Goal: Transaction & Acquisition: Download file/media

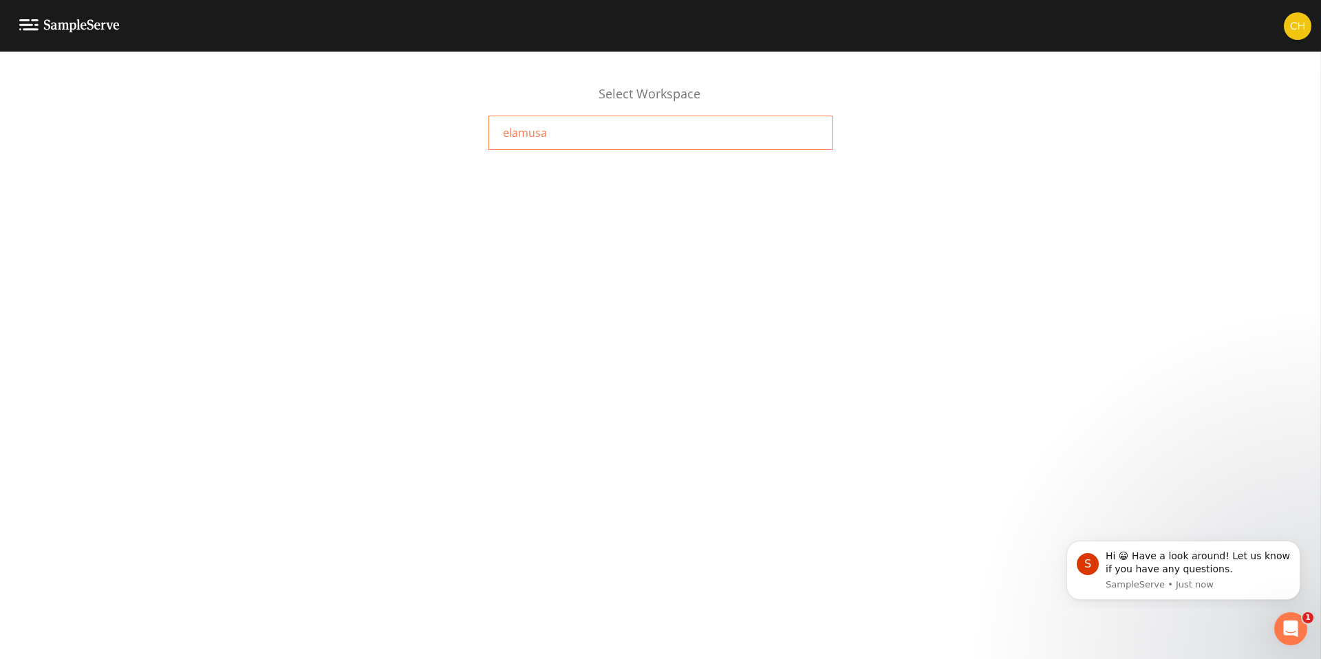
click at [570, 133] on div "elamusa" at bounding box center [660, 133] width 344 height 34
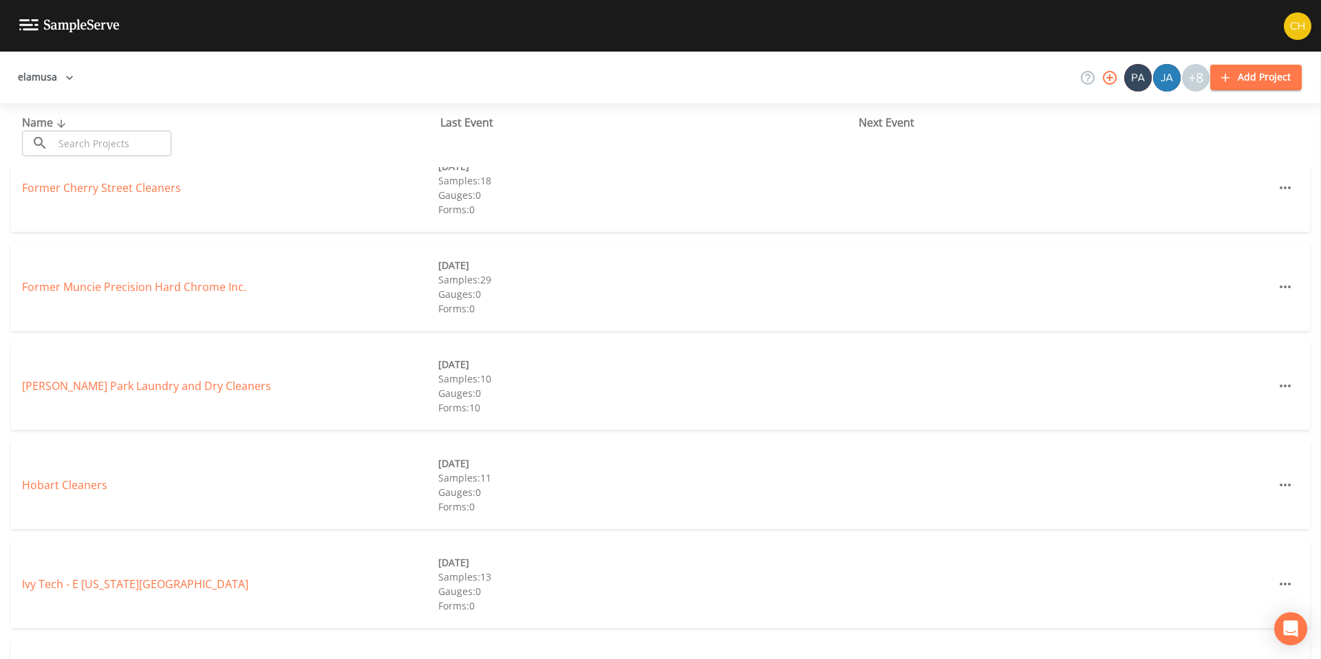
scroll to position [433, 0]
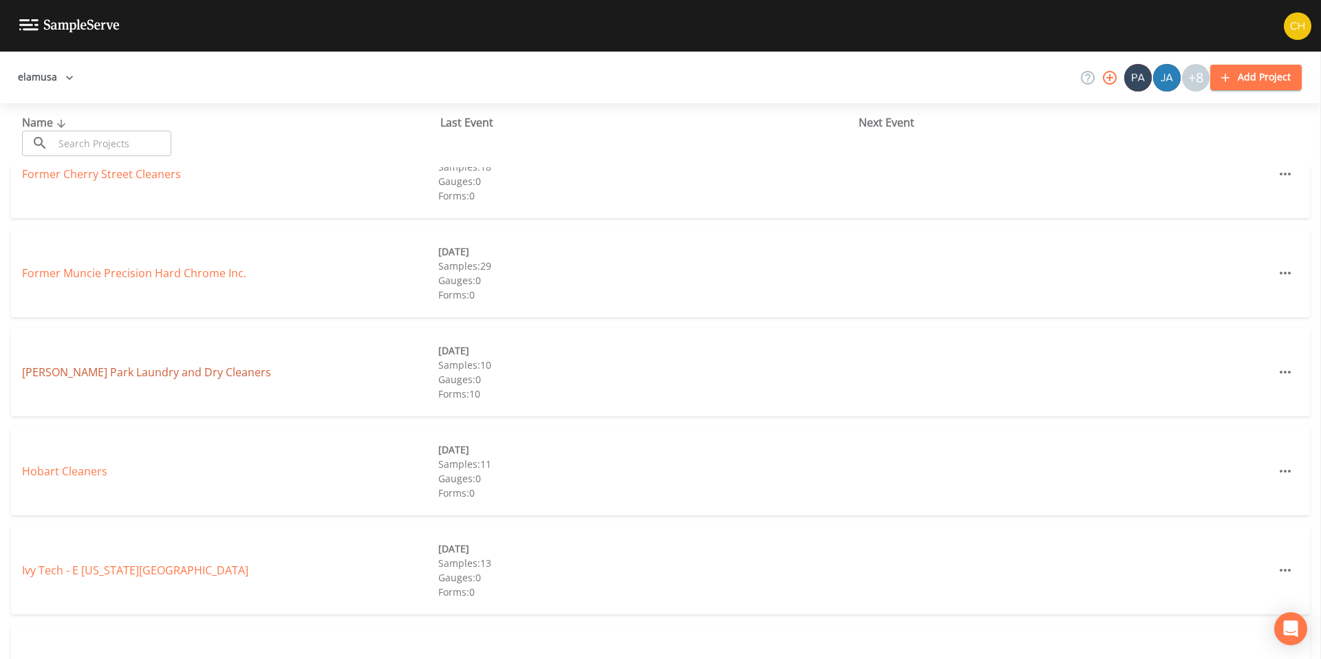
click at [160, 370] on link "[PERSON_NAME] Park Laundry and Dry Cleaners" at bounding box center [146, 372] width 249 height 15
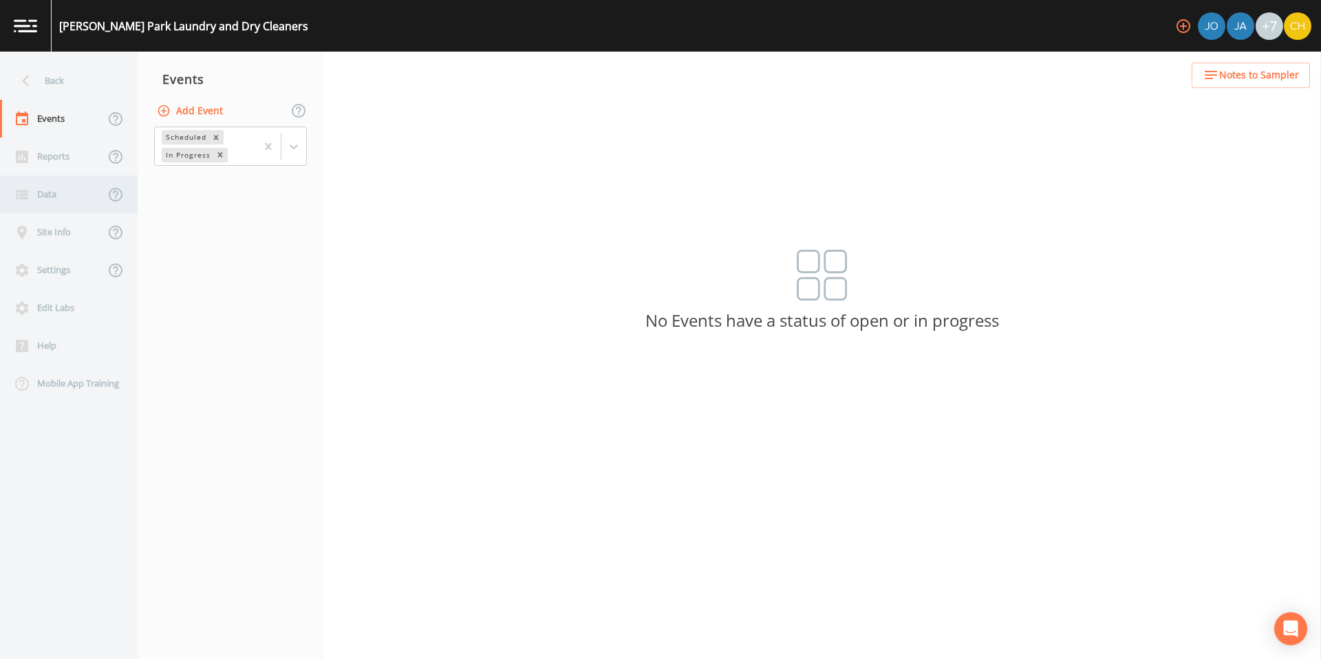
click at [41, 188] on div "Data" at bounding box center [52, 194] width 105 height 38
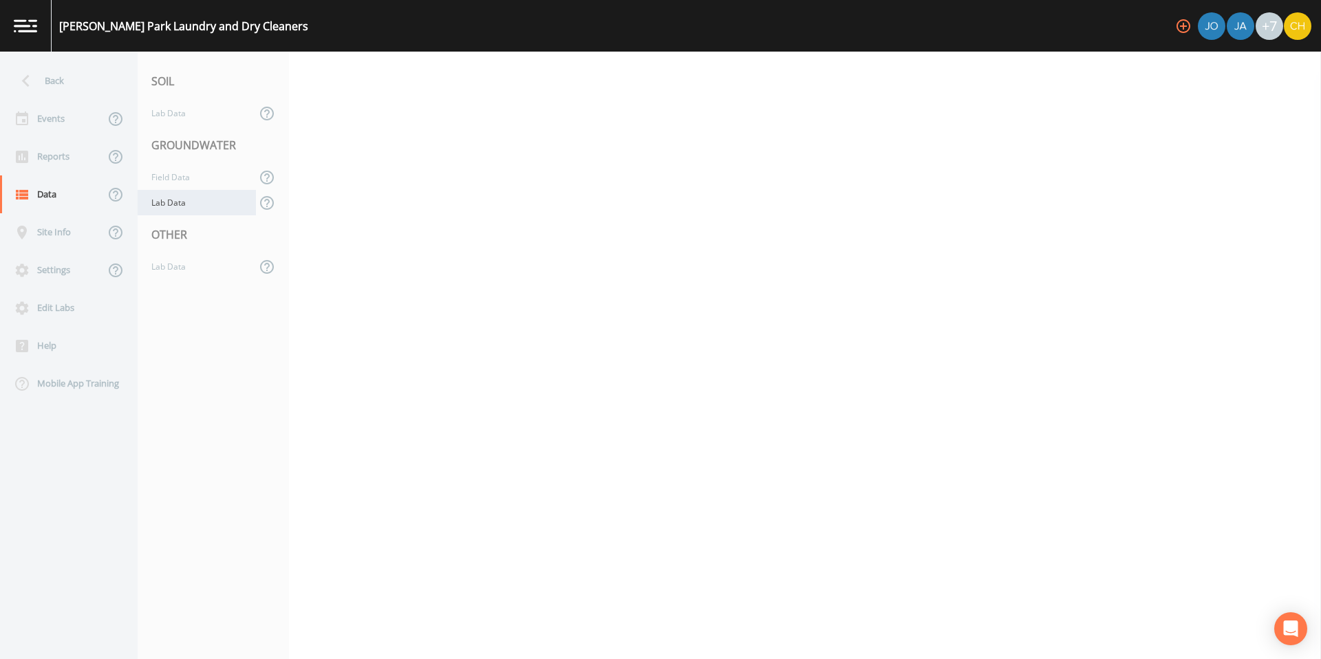
click at [160, 206] on div "Lab Data" at bounding box center [197, 202] width 118 height 25
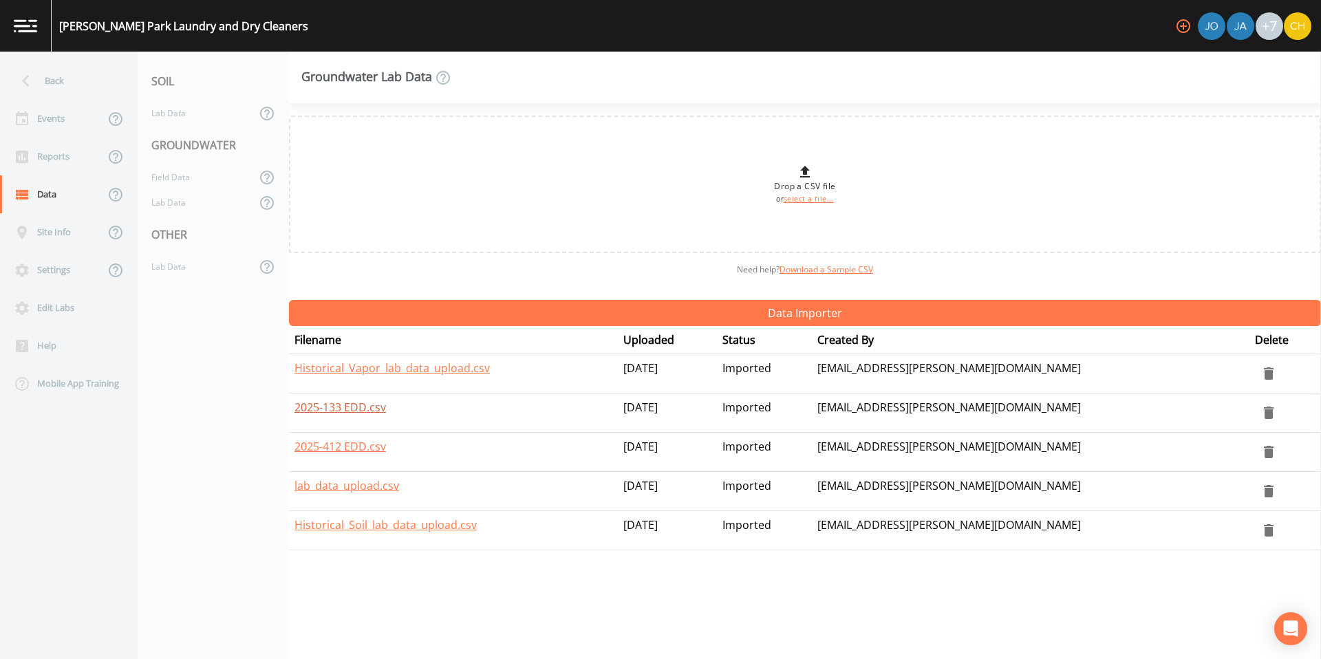
click at [330, 413] on link "2025-133 EDD.csv" at bounding box center [339, 407] width 91 height 15
click at [167, 266] on div "Lab Data" at bounding box center [197, 266] width 118 height 25
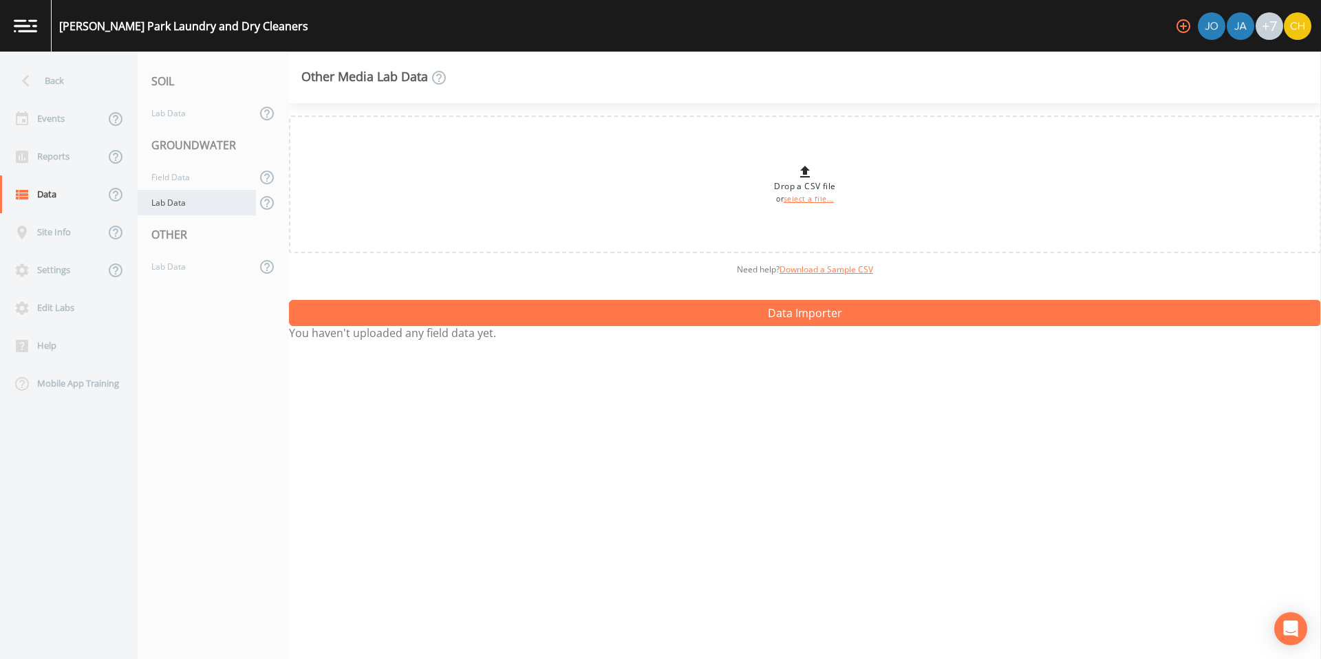
click at [164, 209] on div "Lab Data" at bounding box center [197, 202] width 118 height 25
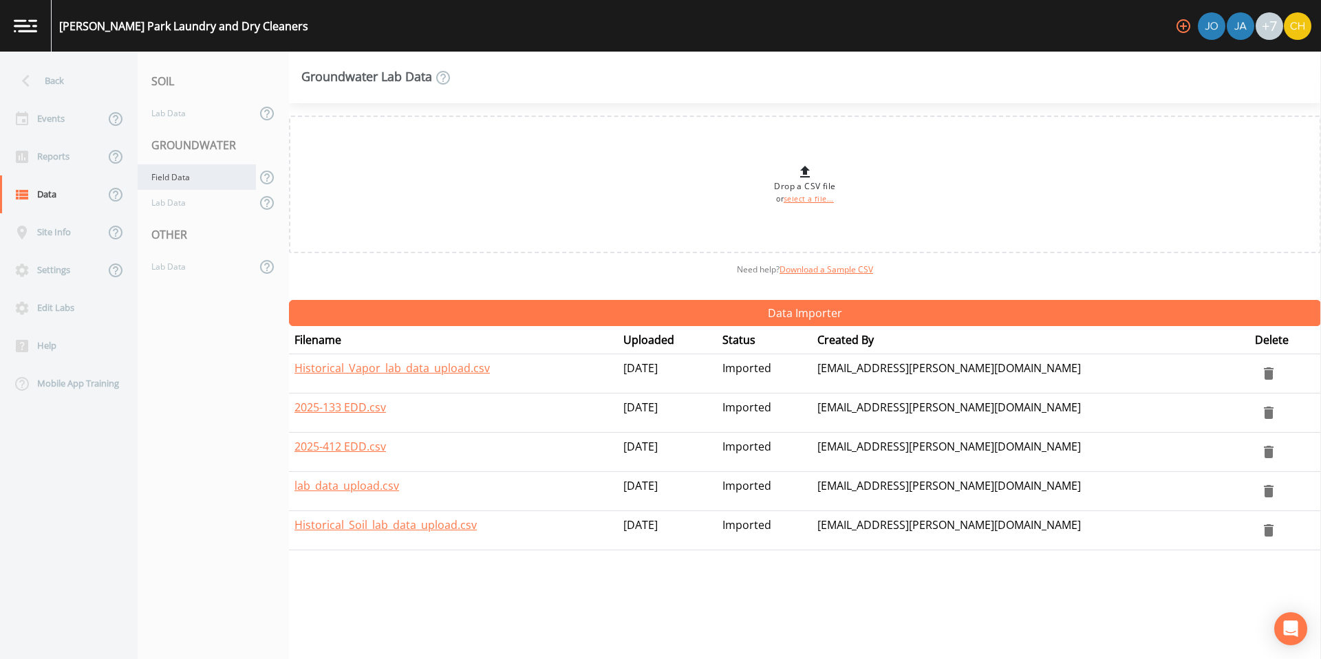
click at [164, 178] on div "Field Data" at bounding box center [197, 176] width 118 height 25
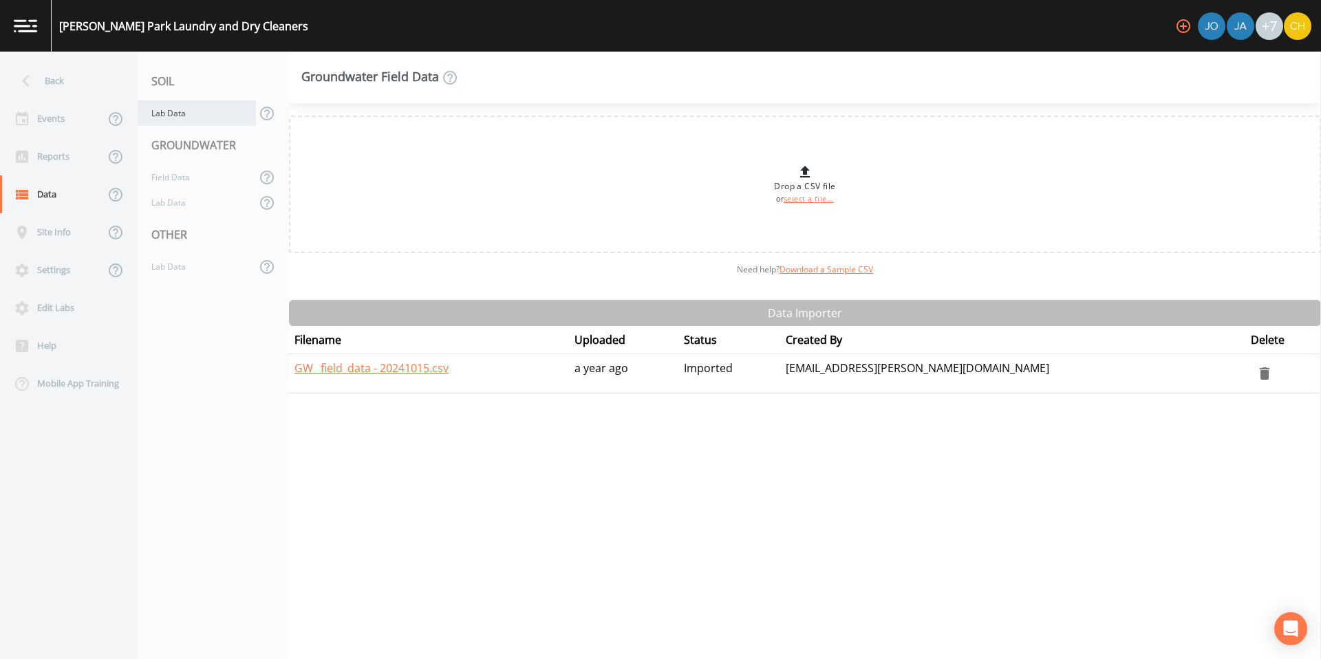
click at [164, 118] on div "Lab Data" at bounding box center [197, 112] width 118 height 25
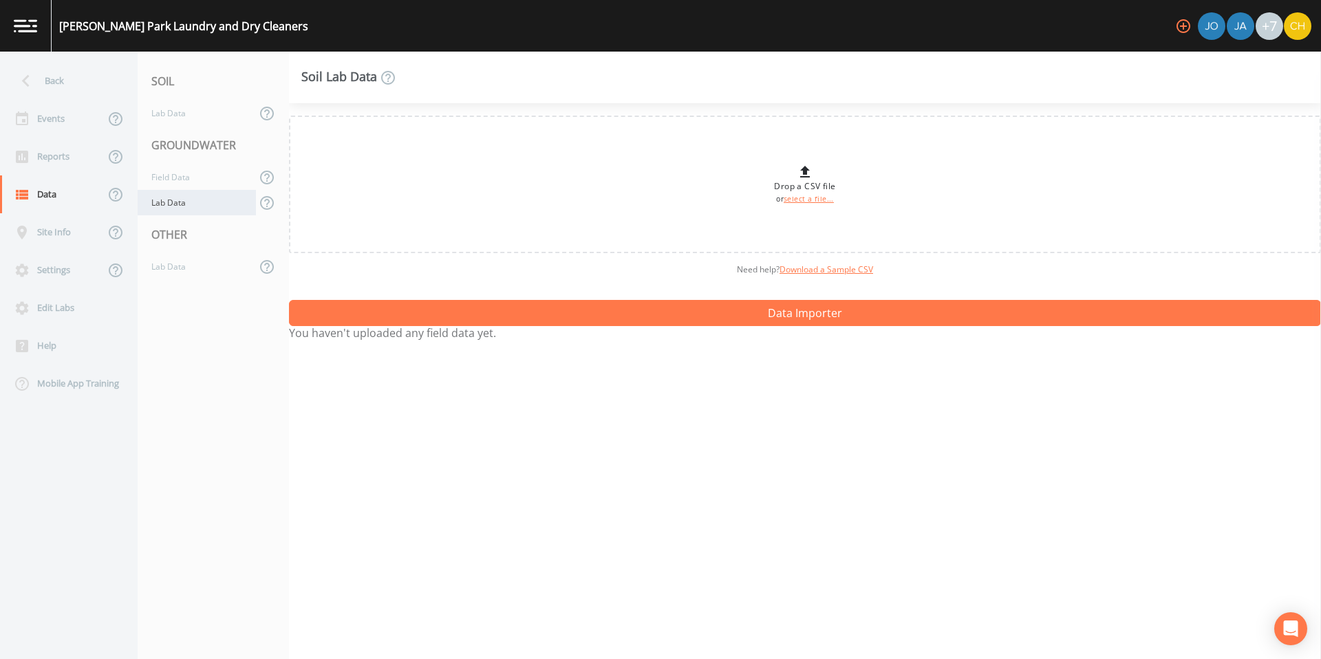
click at [169, 208] on div "Lab Data" at bounding box center [197, 202] width 118 height 25
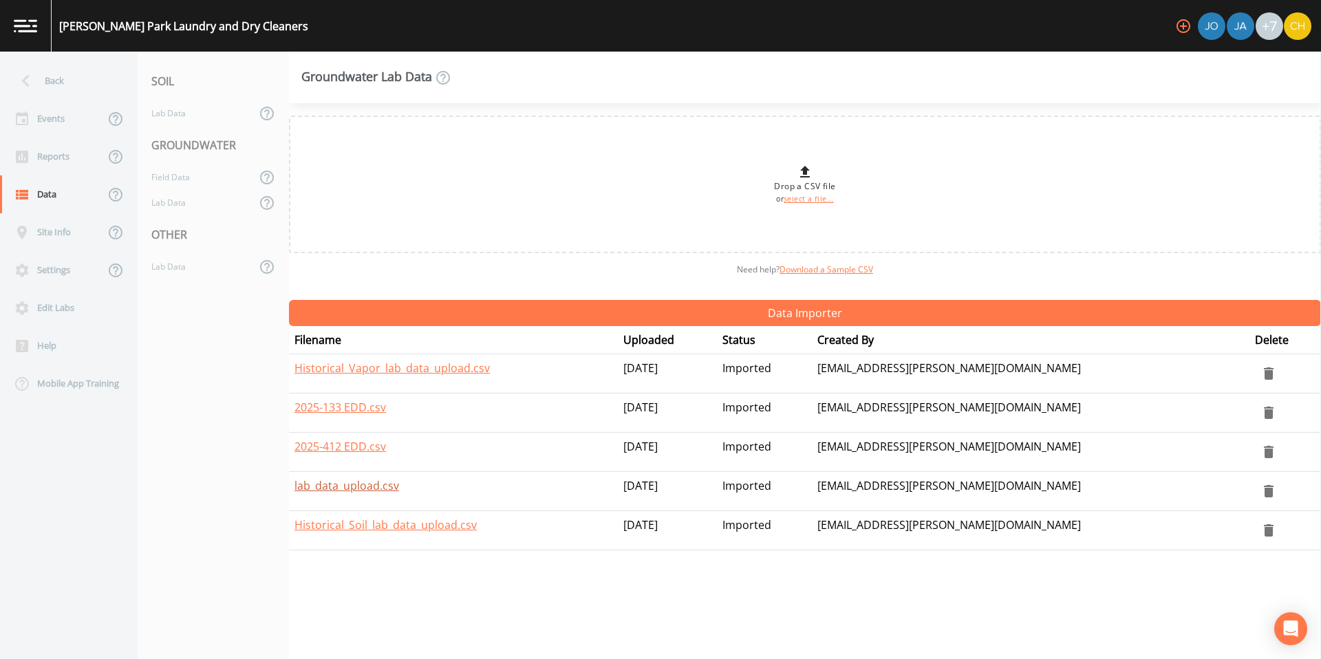
click at [370, 489] on link "lab_data_upload.csv" at bounding box center [346, 485] width 105 height 15
